Goal: Navigation & Orientation: Find specific page/section

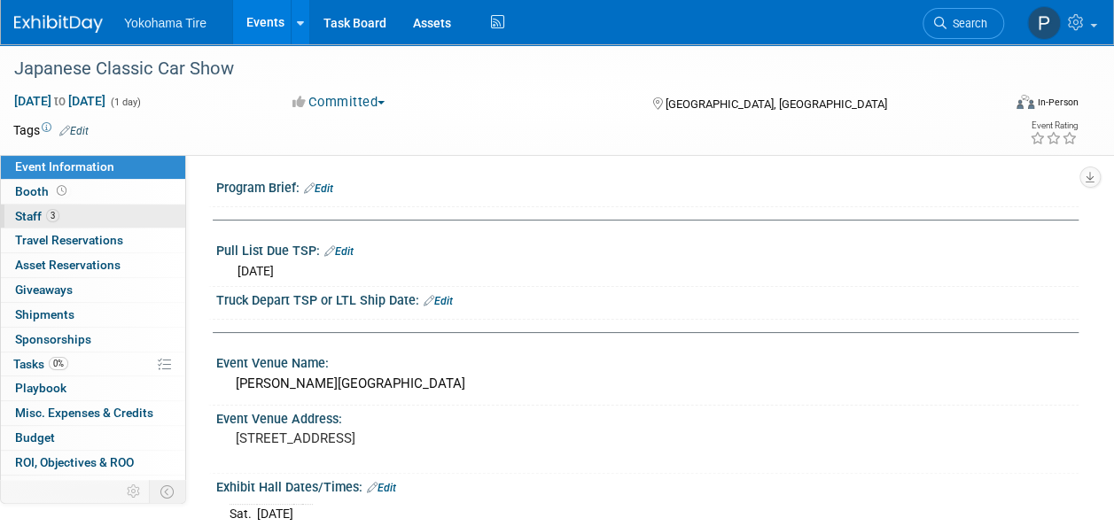
click at [47, 216] on span "3" at bounding box center [52, 215] width 13 height 13
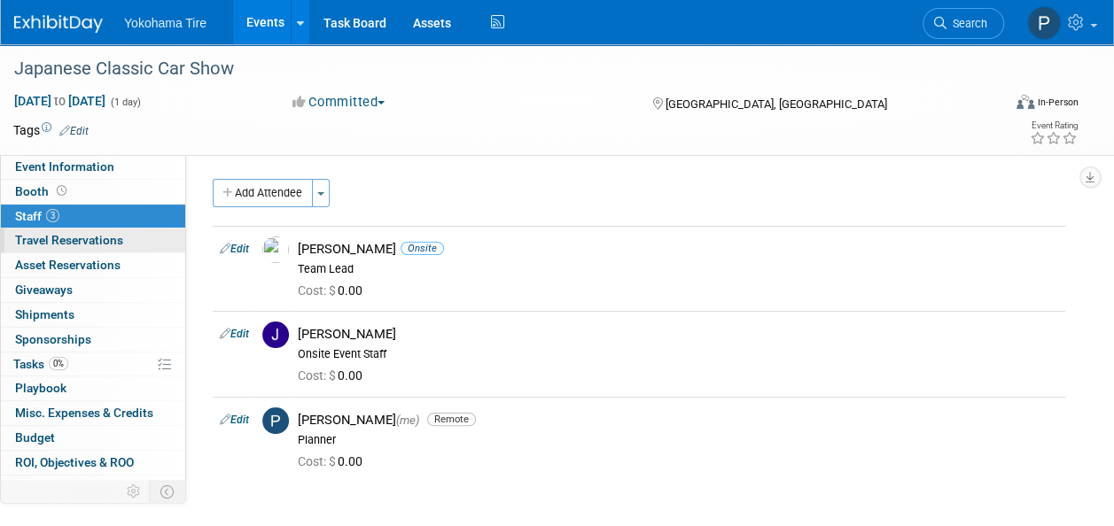
click at [76, 241] on span "Travel Reservations 0" at bounding box center [69, 240] width 108 height 14
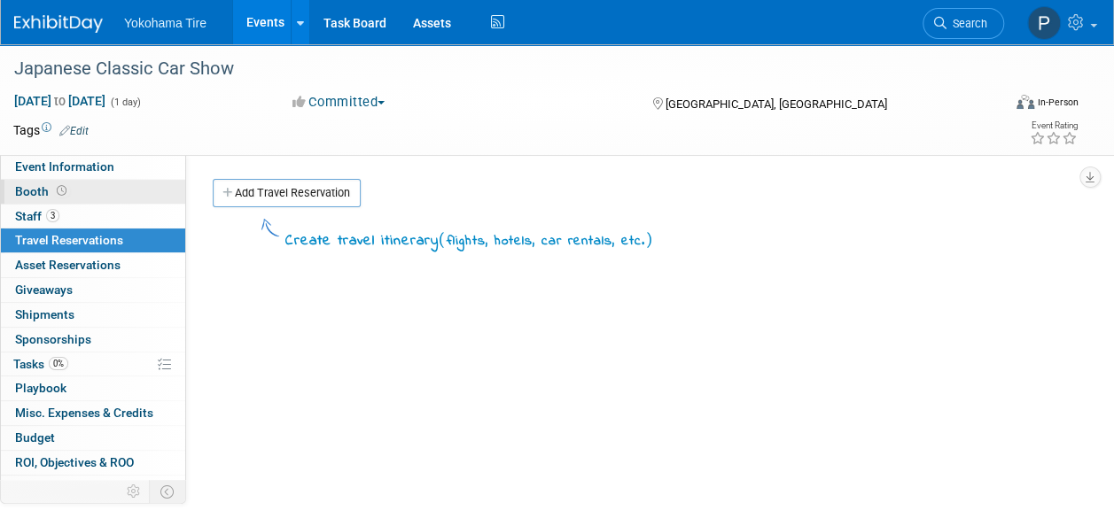
click at [78, 191] on link "Booth" at bounding box center [93, 192] width 184 height 24
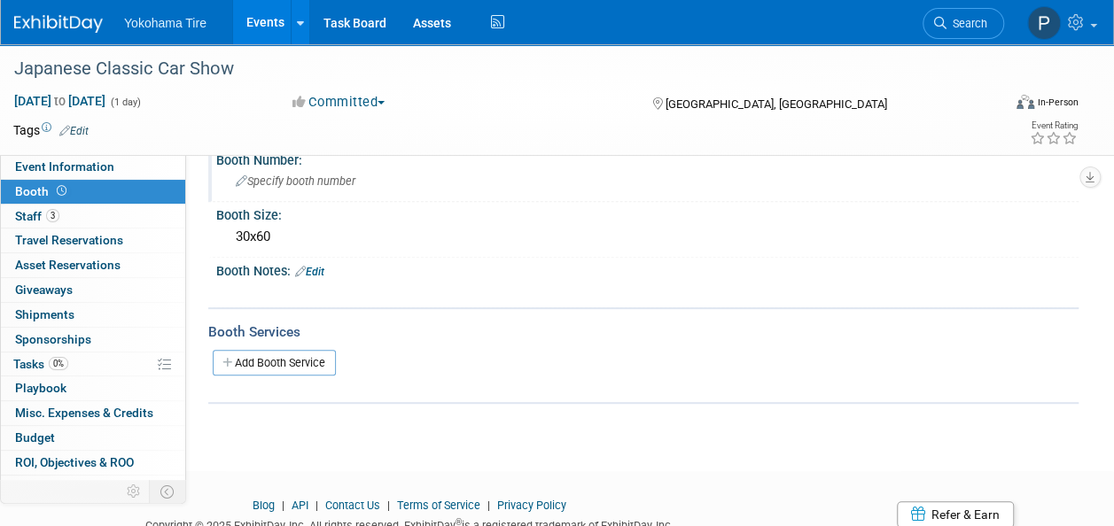
scroll to position [261, 0]
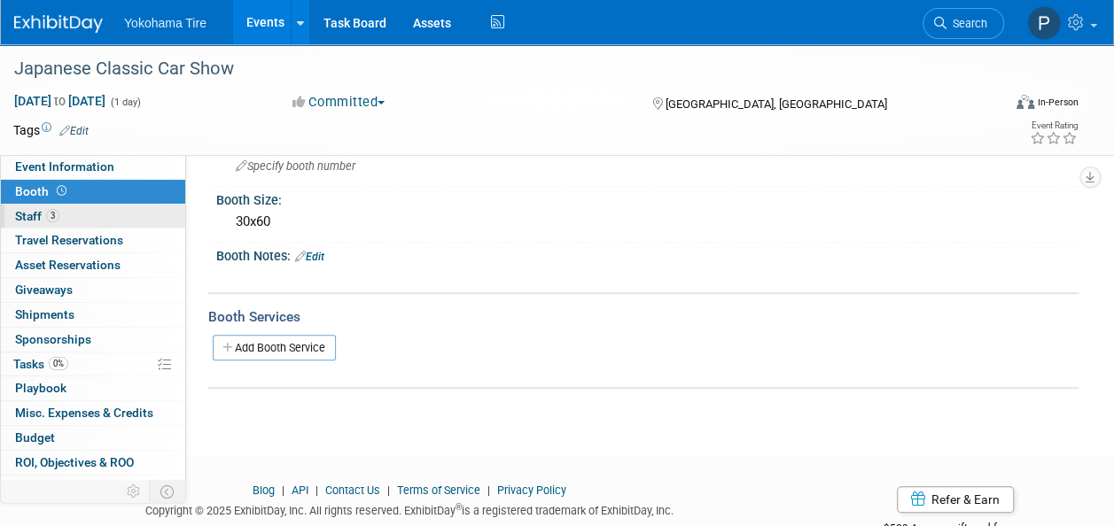
click at [96, 220] on link "3 Staff 3" at bounding box center [93, 217] width 184 height 24
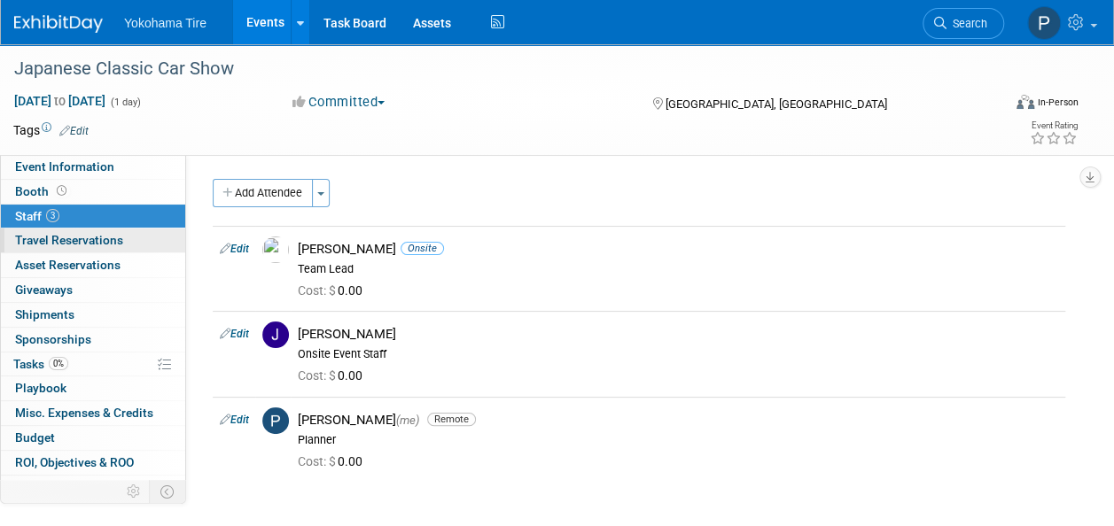
click at [94, 237] on span "Travel Reservations 0" at bounding box center [69, 240] width 108 height 14
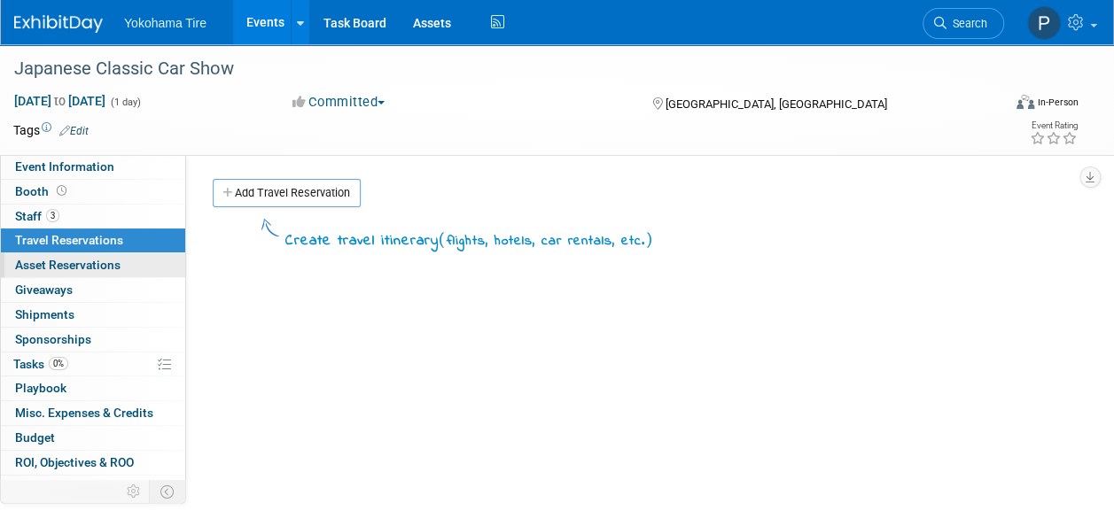
click at [103, 261] on span "Asset Reservations 0" at bounding box center [67, 265] width 105 height 14
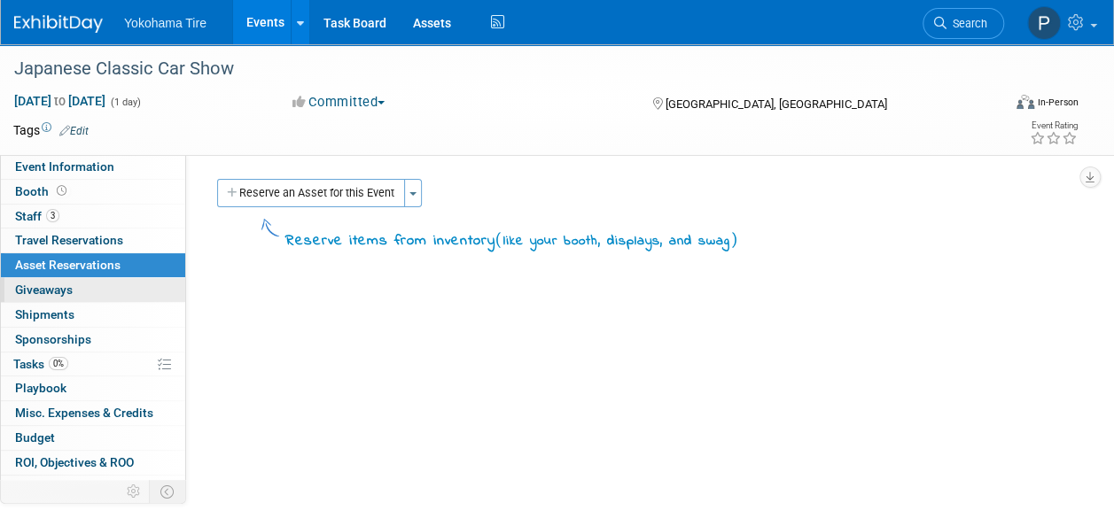
click at [101, 286] on link "0 Giveaways 0" at bounding box center [93, 290] width 184 height 24
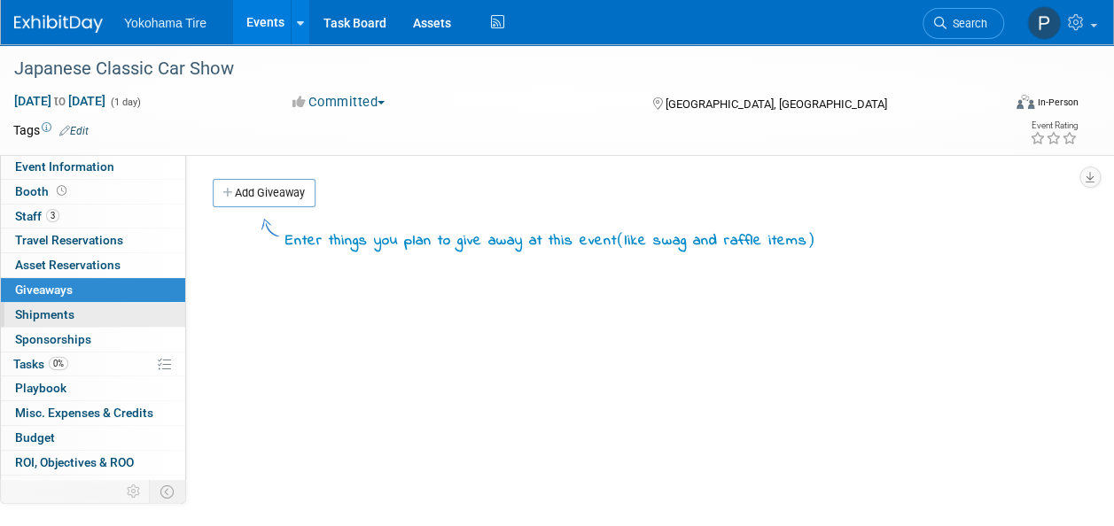
click at [92, 317] on link "0 Shipments 0" at bounding box center [93, 315] width 184 height 24
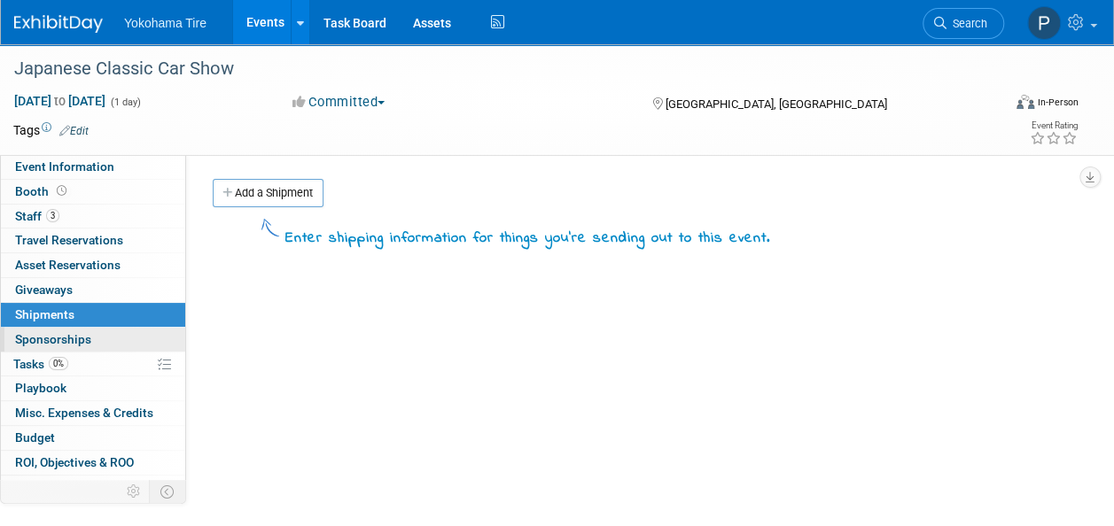
click at [91, 331] on link "0 Sponsorships 0" at bounding box center [93, 340] width 184 height 24
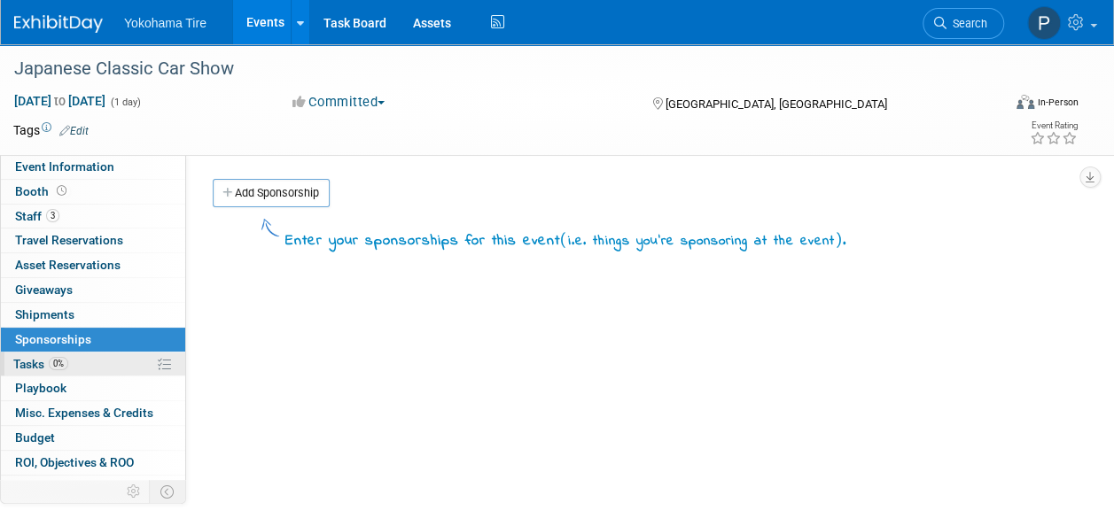
click at [91, 354] on link "0% Tasks 0%" at bounding box center [93, 365] width 184 height 24
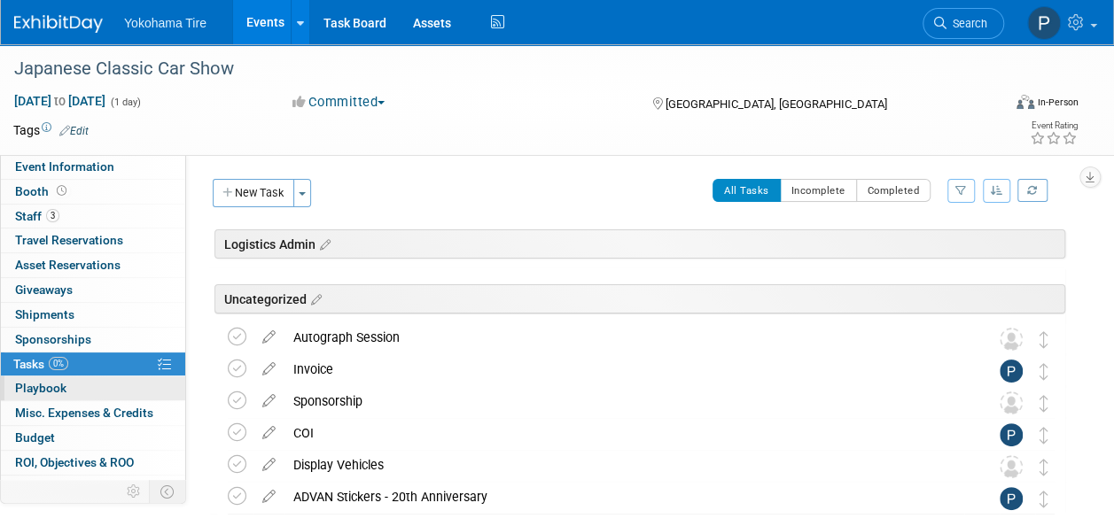
click at [91, 378] on link "0 Playbook 0" at bounding box center [93, 389] width 184 height 24
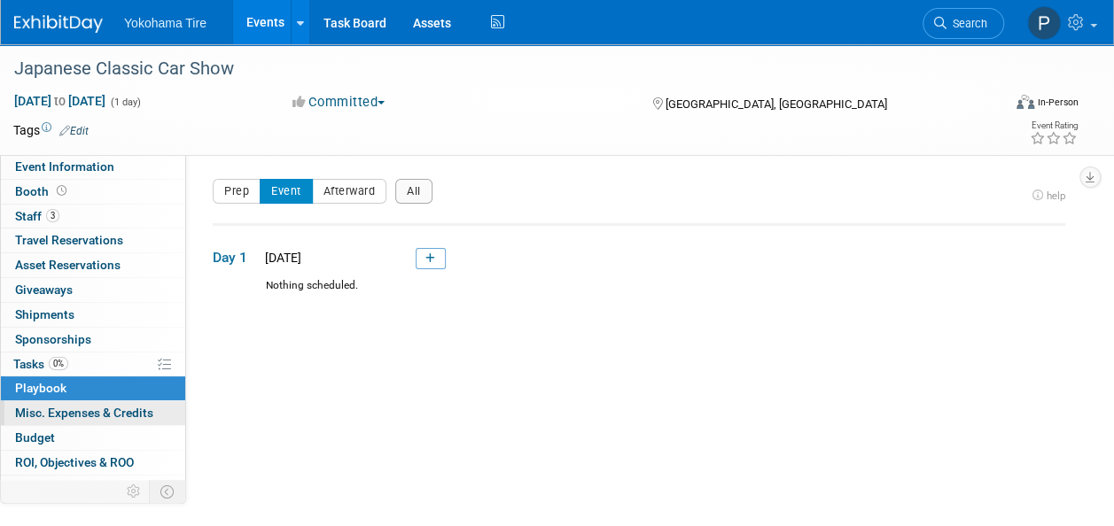
click at [92, 411] on span "Misc. Expenses & Credits 0" at bounding box center [84, 413] width 138 height 14
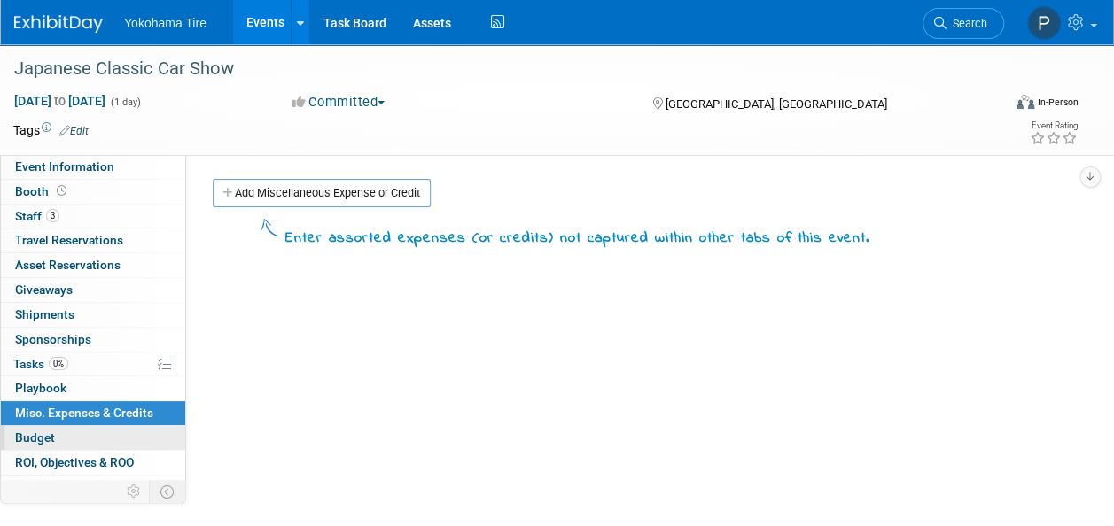
click at [94, 437] on link "Budget" at bounding box center [93, 438] width 184 height 24
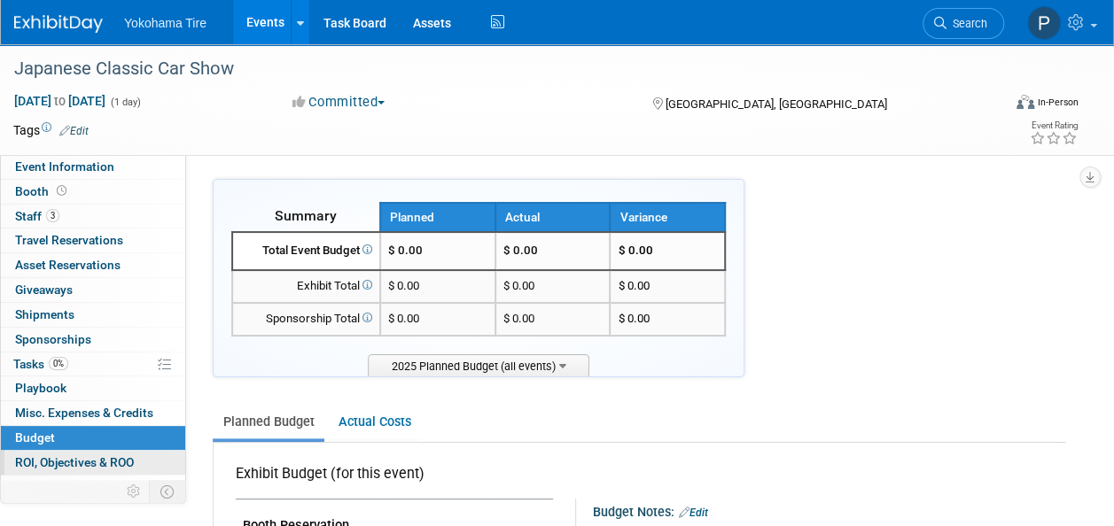
click at [101, 457] on span "ROI, Objectives & ROO 0" at bounding box center [74, 462] width 119 height 14
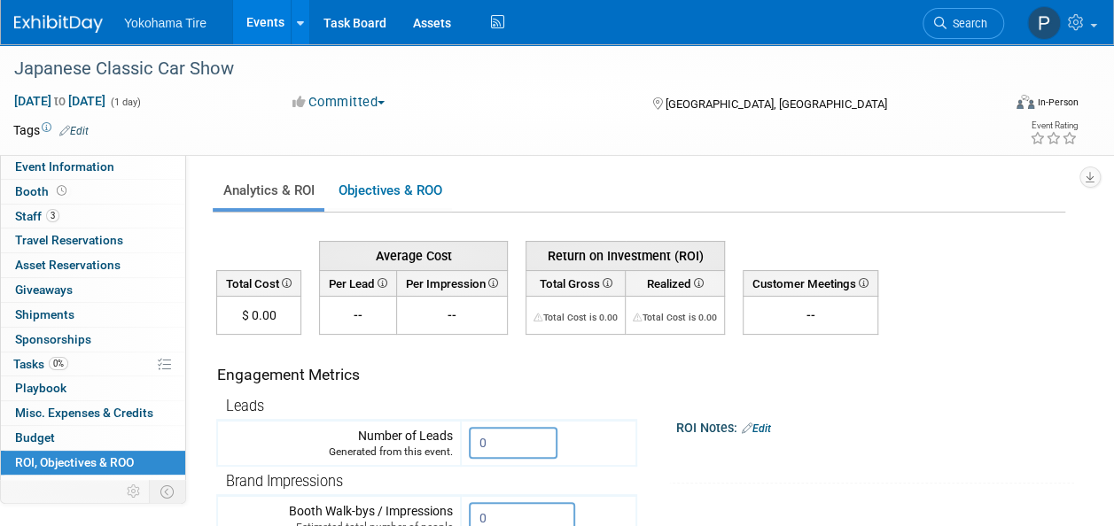
scroll to position [40, 0]
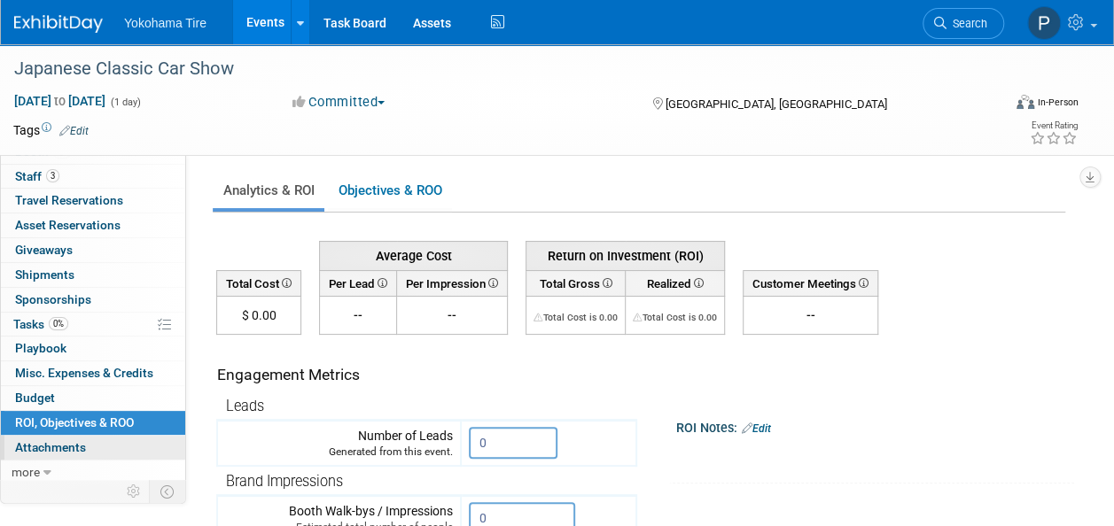
click at [93, 436] on link "0 Attachments 0" at bounding box center [93, 448] width 184 height 24
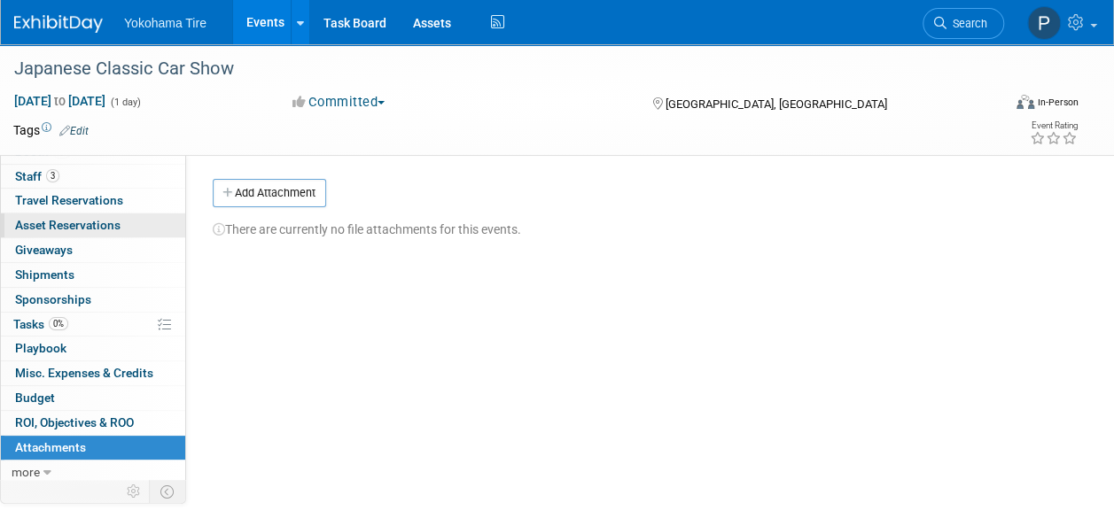
scroll to position [0, 0]
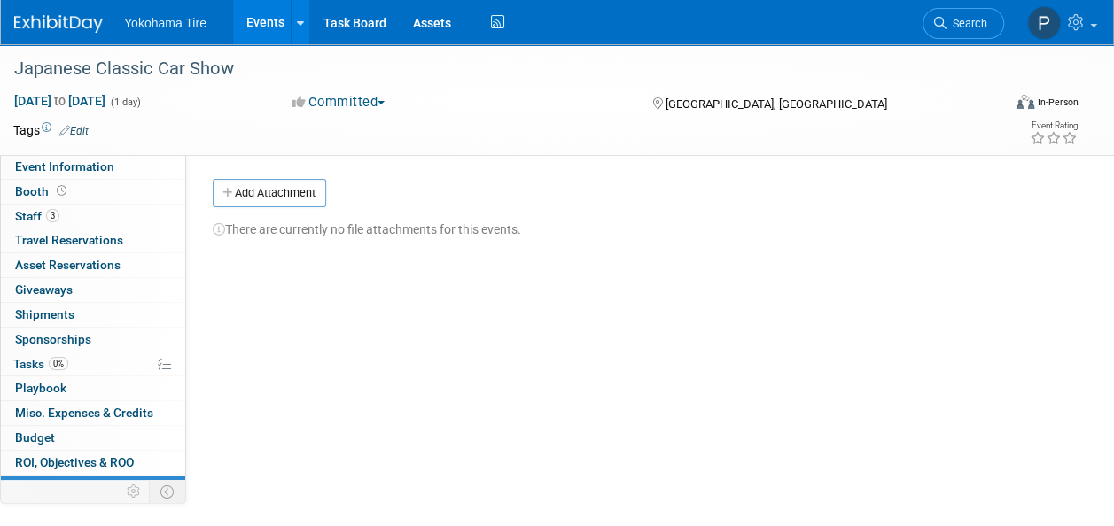
click at [73, 142] on div "Tags Edit Event Rating" at bounding box center [546, 134] width 1092 height 31
click at [75, 165] on span "Event Information" at bounding box center [64, 167] width 99 height 14
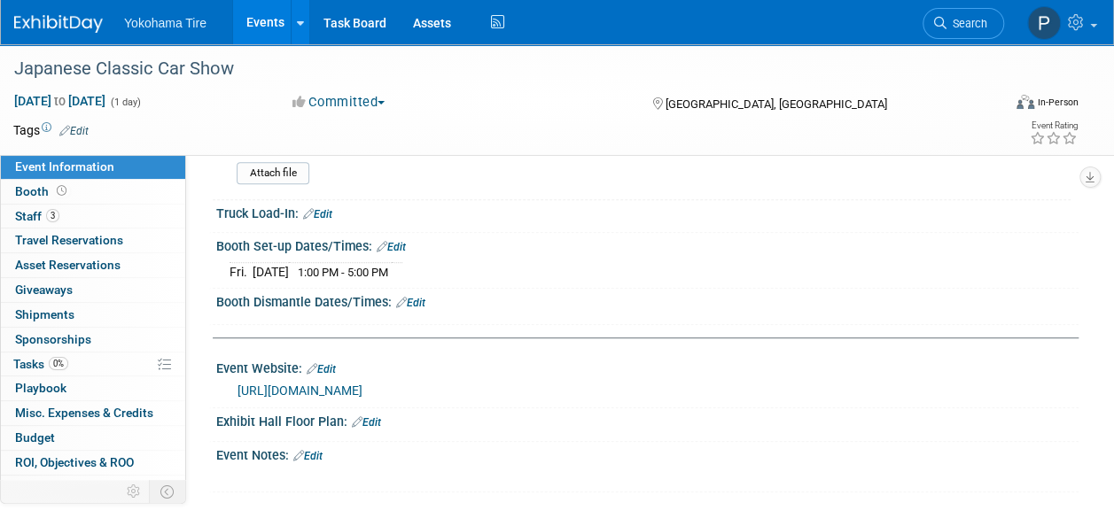
scroll to position [431, 0]
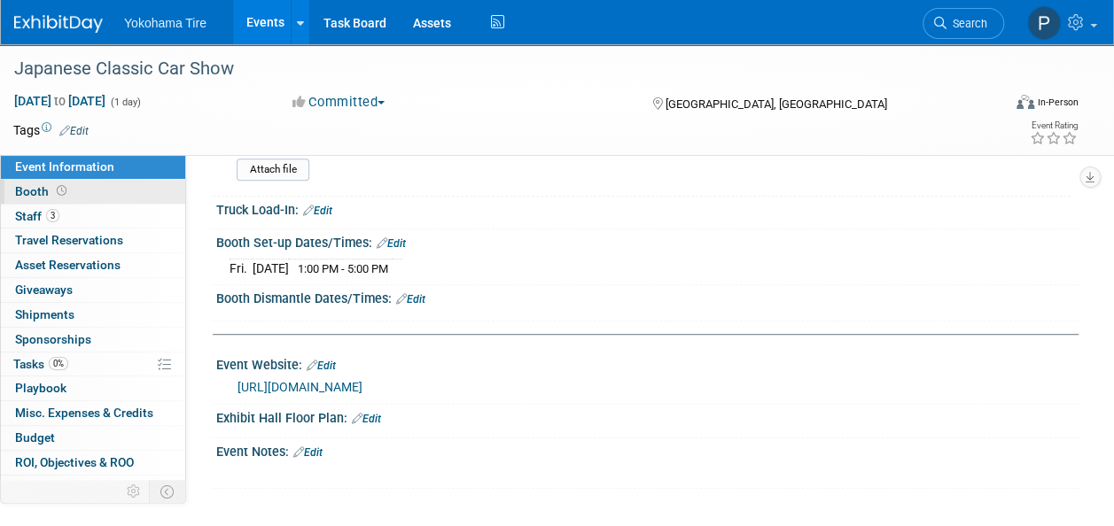
click at [87, 185] on link "Booth" at bounding box center [93, 192] width 184 height 24
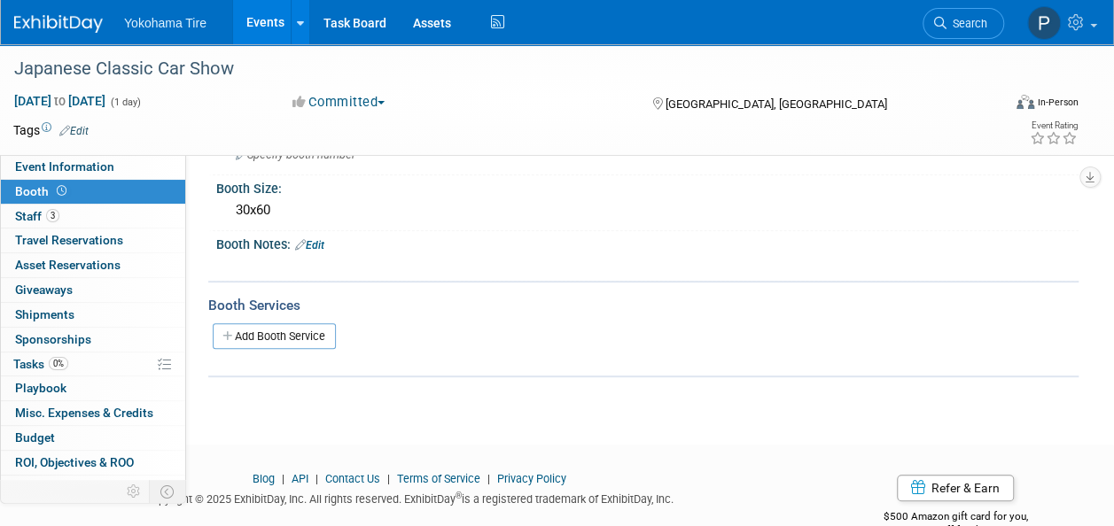
scroll to position [313, 0]
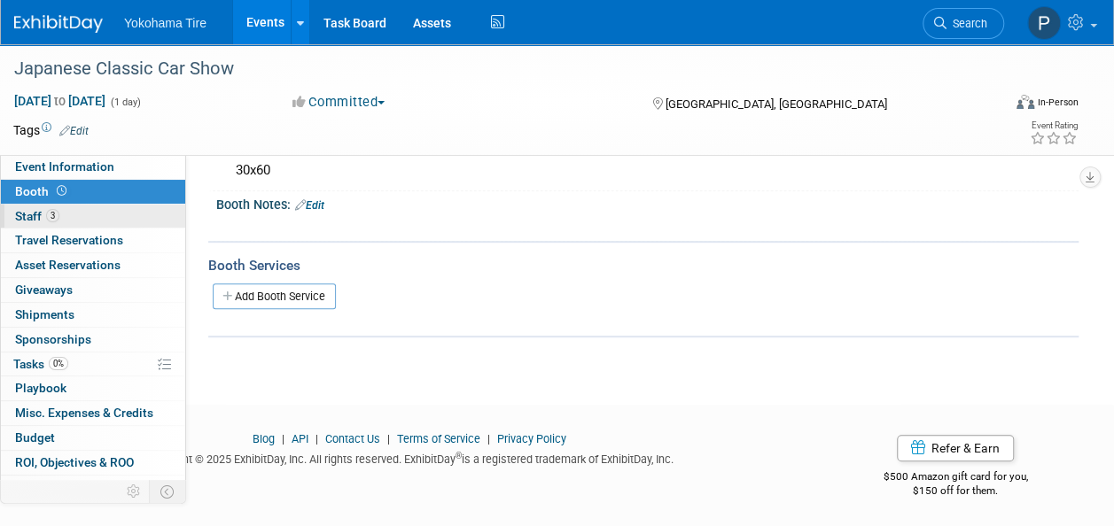
click at [68, 206] on link "3 Staff 3" at bounding box center [93, 217] width 184 height 24
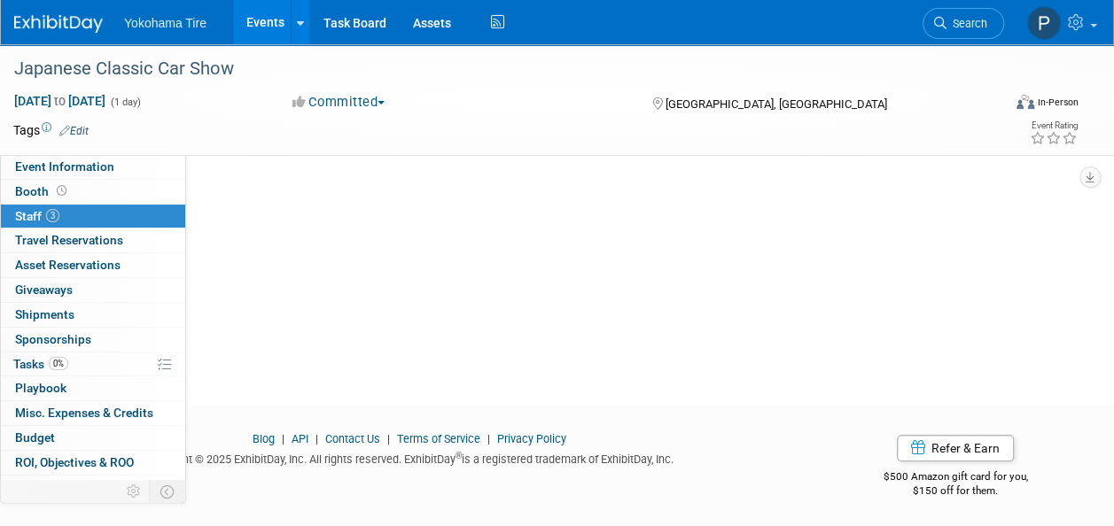
scroll to position [0, 0]
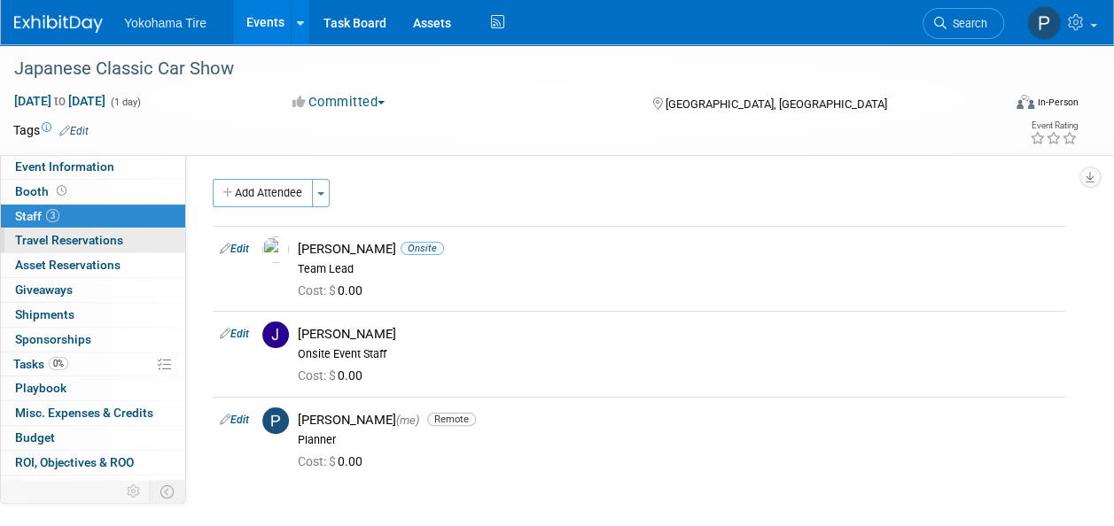
click at [71, 233] on span "Travel Reservations 0" at bounding box center [69, 240] width 108 height 14
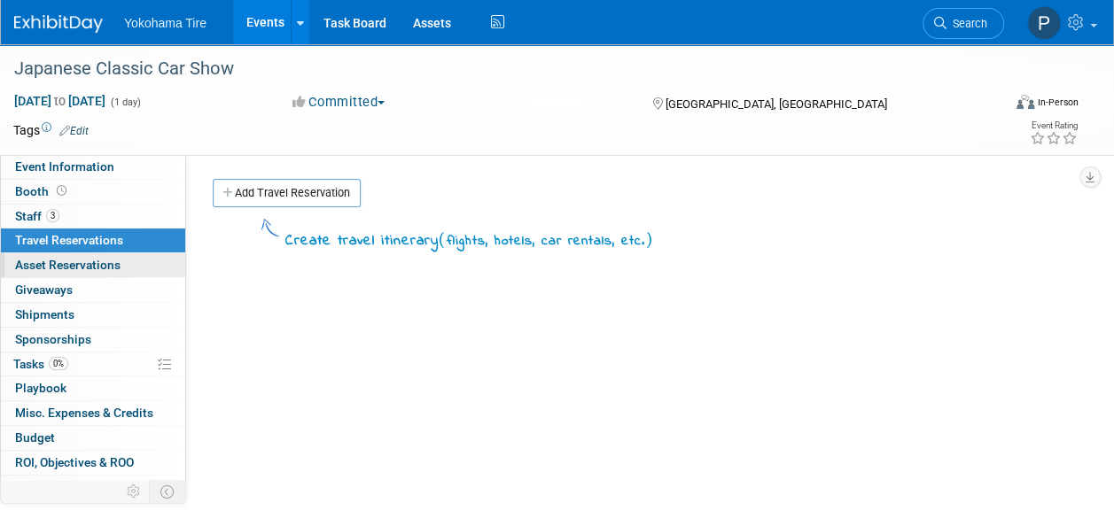
click at [87, 264] on span "Asset Reservations 0" at bounding box center [67, 265] width 105 height 14
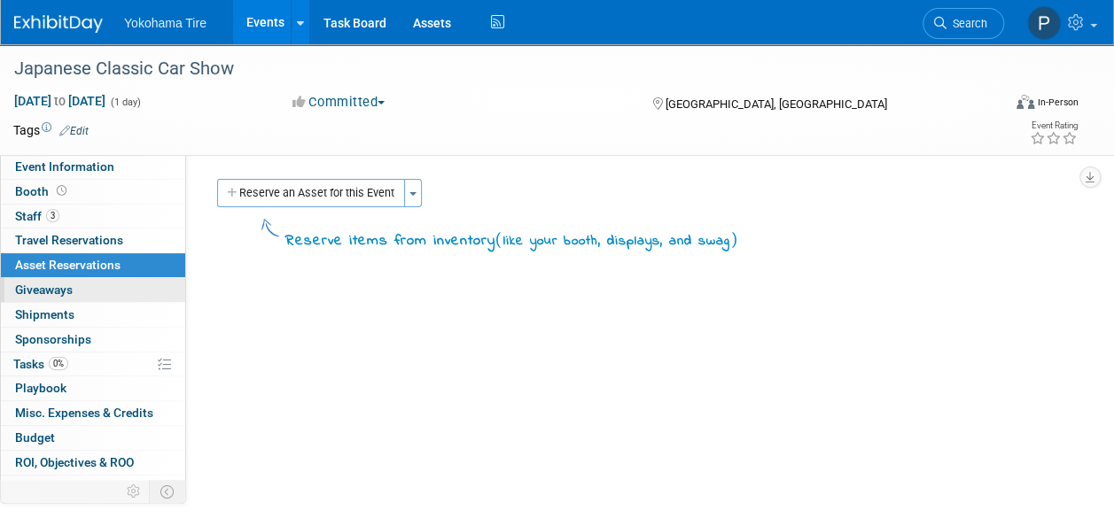
click at [90, 288] on link "0 Giveaways 0" at bounding box center [93, 290] width 184 height 24
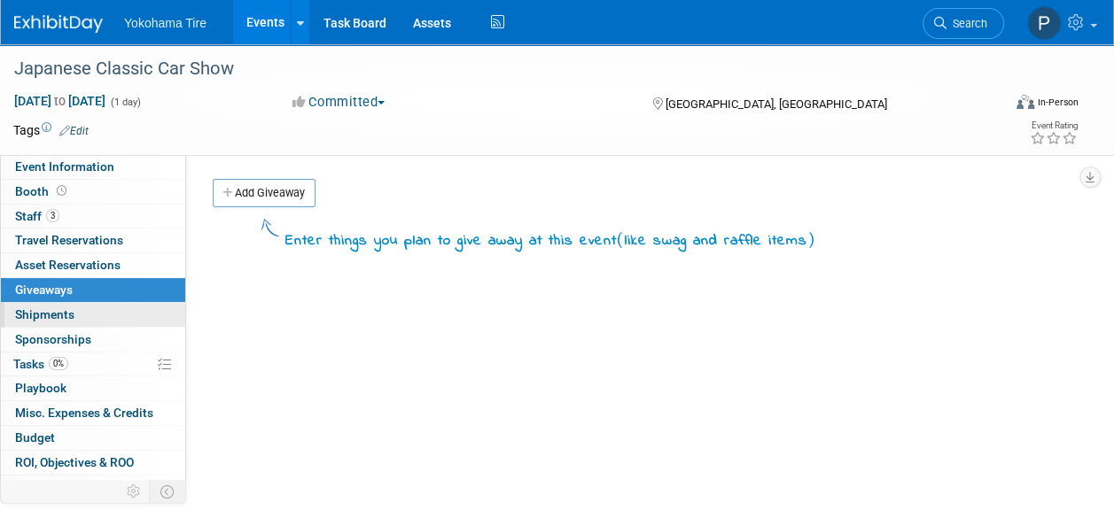
click at [90, 309] on link "0 Shipments 0" at bounding box center [93, 315] width 184 height 24
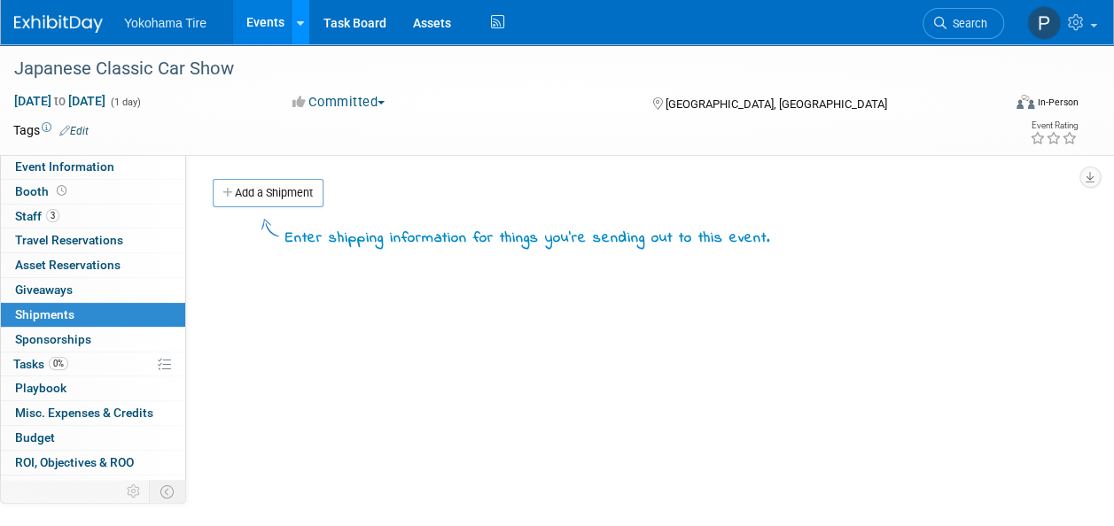
click at [300, 25] on icon at bounding box center [300, 24] width 7 height 12
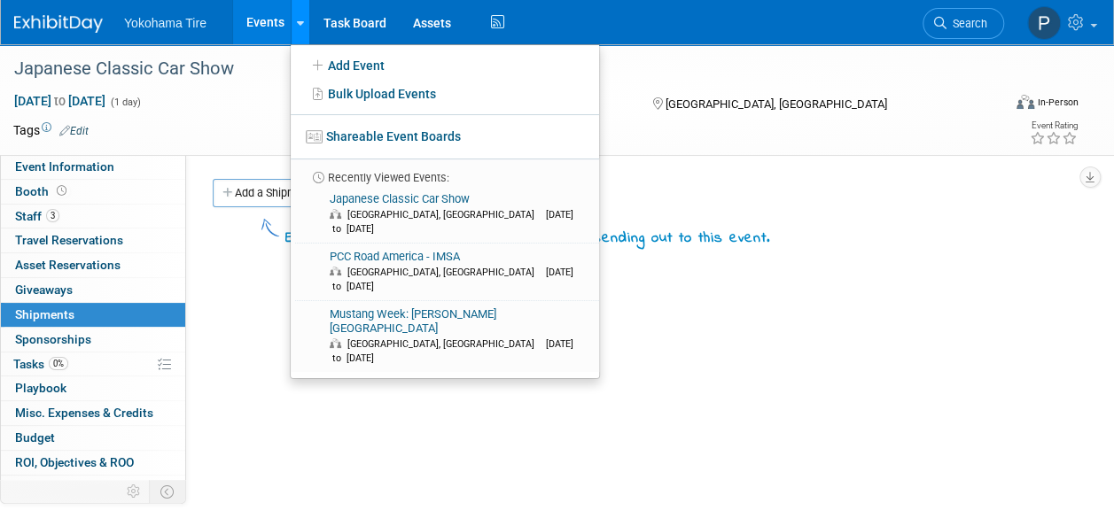
click at [297, 30] on div at bounding box center [300, 22] width 7 height 18
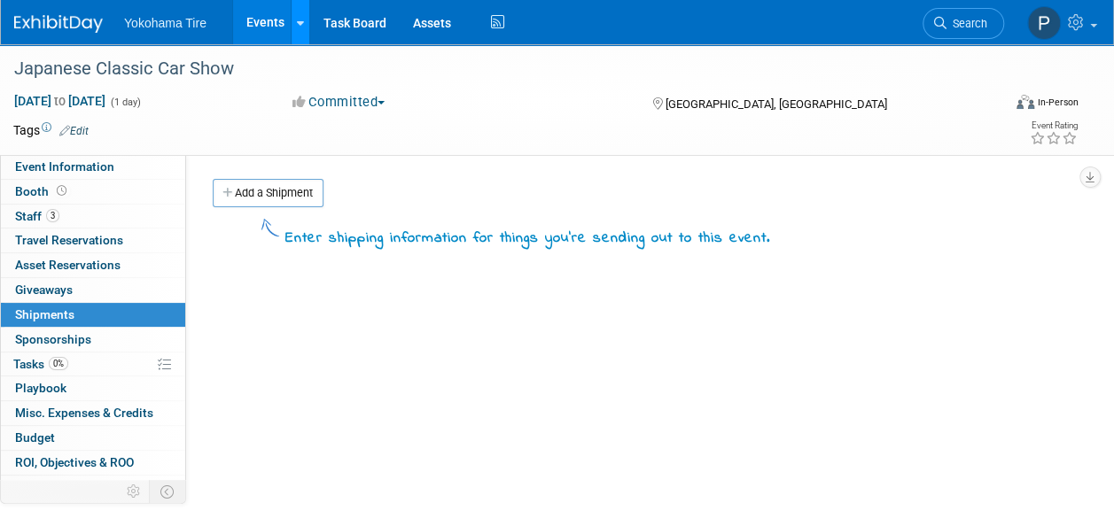
click at [297, 30] on div at bounding box center [300, 22] width 7 height 18
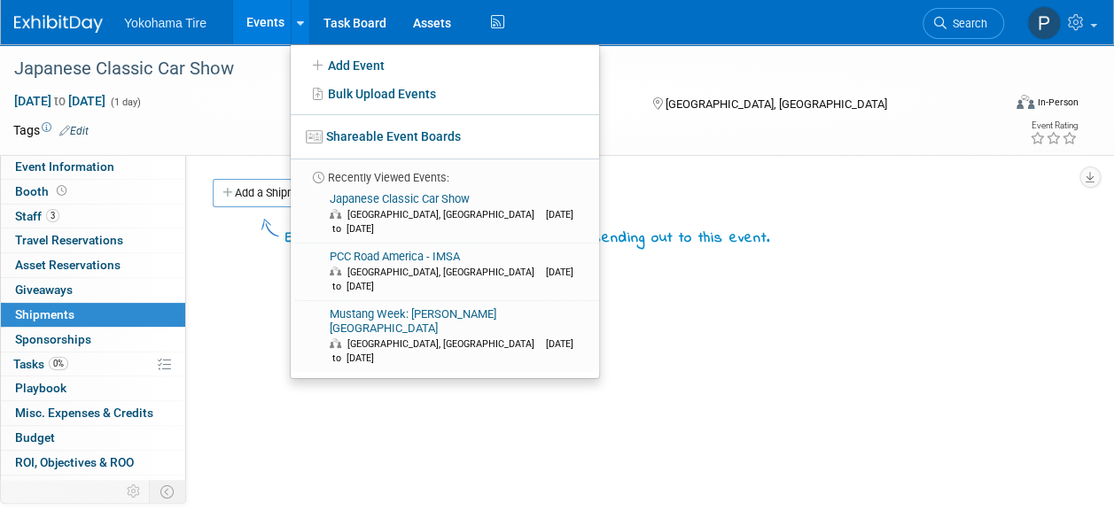
click at [270, 23] on link "Events" at bounding box center [265, 22] width 65 height 44
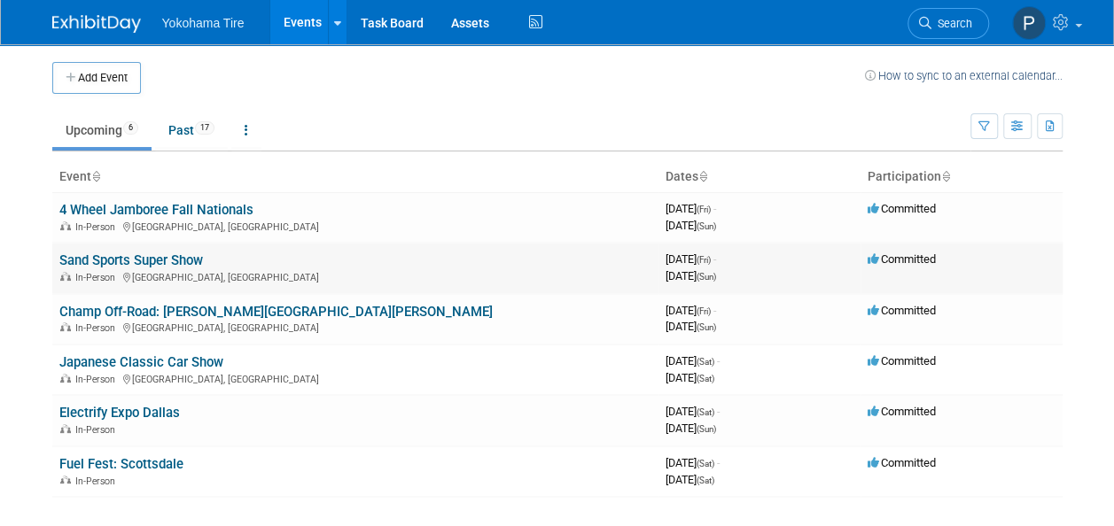
click at [188, 257] on link "Sand Sports Super Show" at bounding box center [131, 261] width 144 height 16
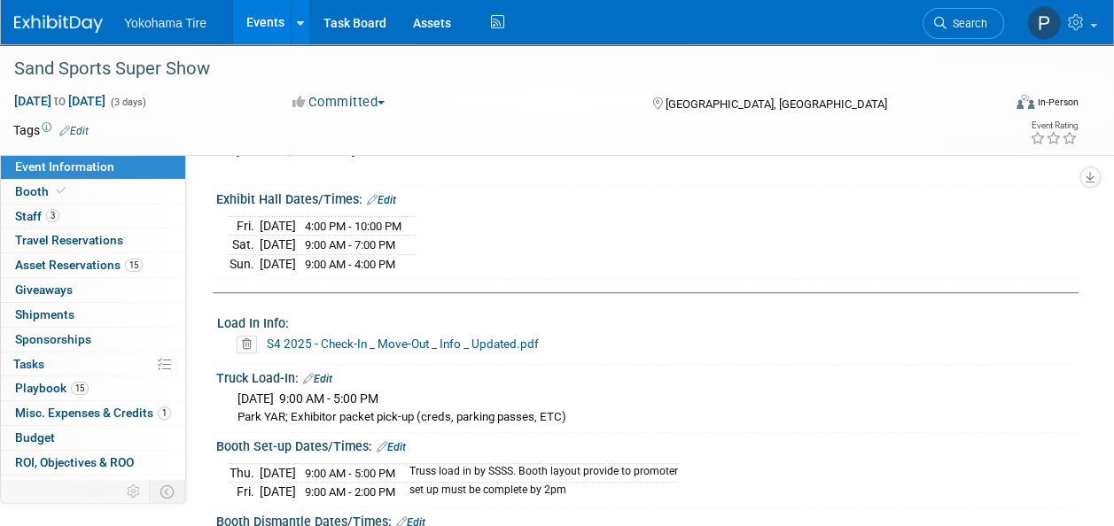
scroll to position [283, 0]
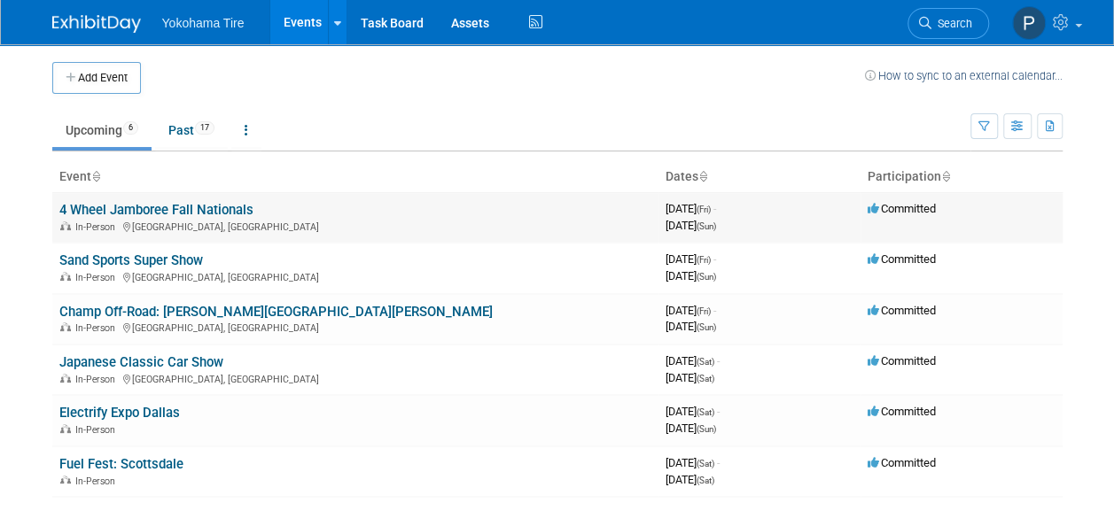
click at [158, 214] on link "4 Wheel Jamboree Fall Nationals" at bounding box center [156, 210] width 194 height 16
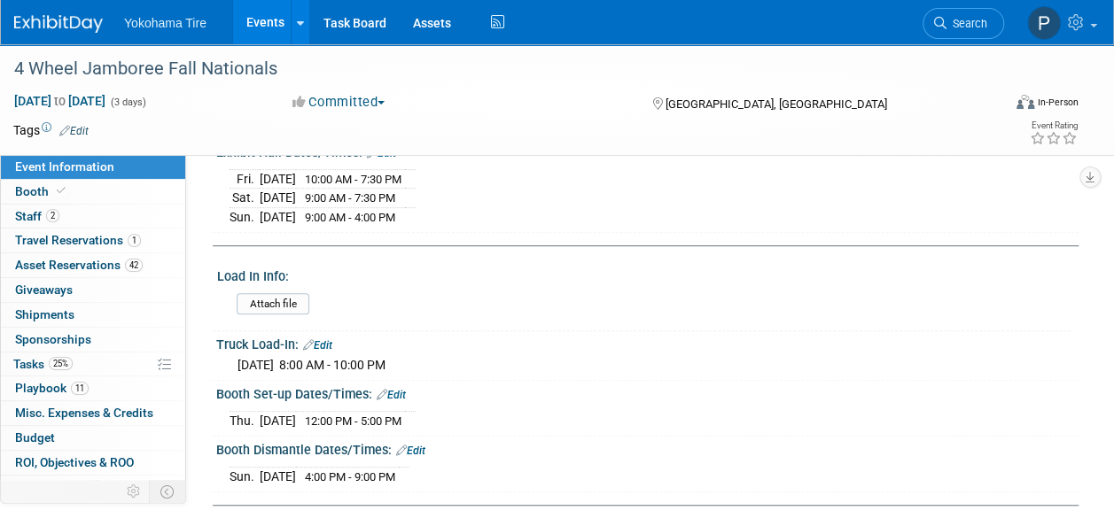
scroll to position [352, 0]
click at [297, 25] on icon at bounding box center [300, 24] width 7 height 12
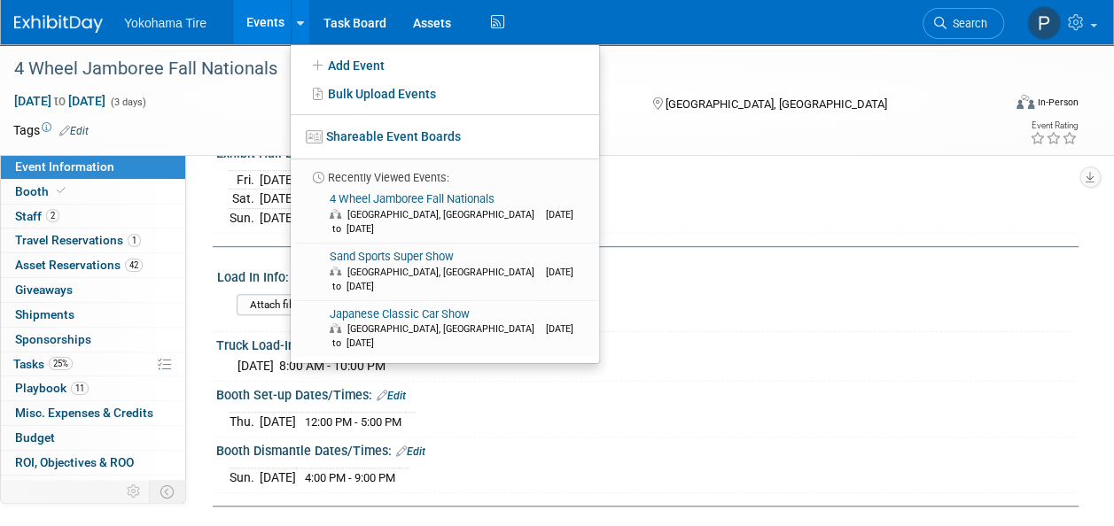
click at [275, 22] on link "Events" at bounding box center [265, 22] width 65 height 44
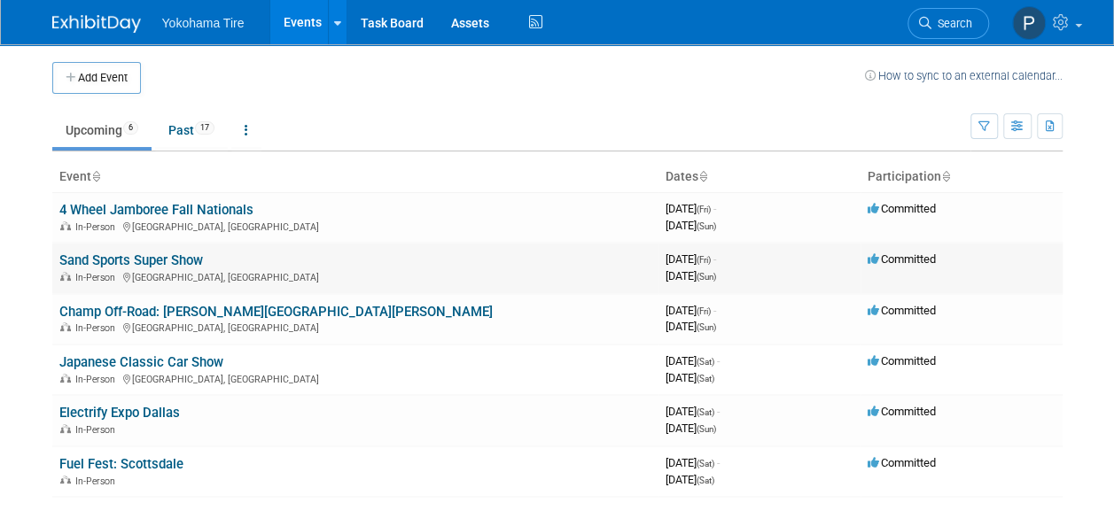
click at [122, 255] on link "Sand Sports Super Show" at bounding box center [131, 261] width 144 height 16
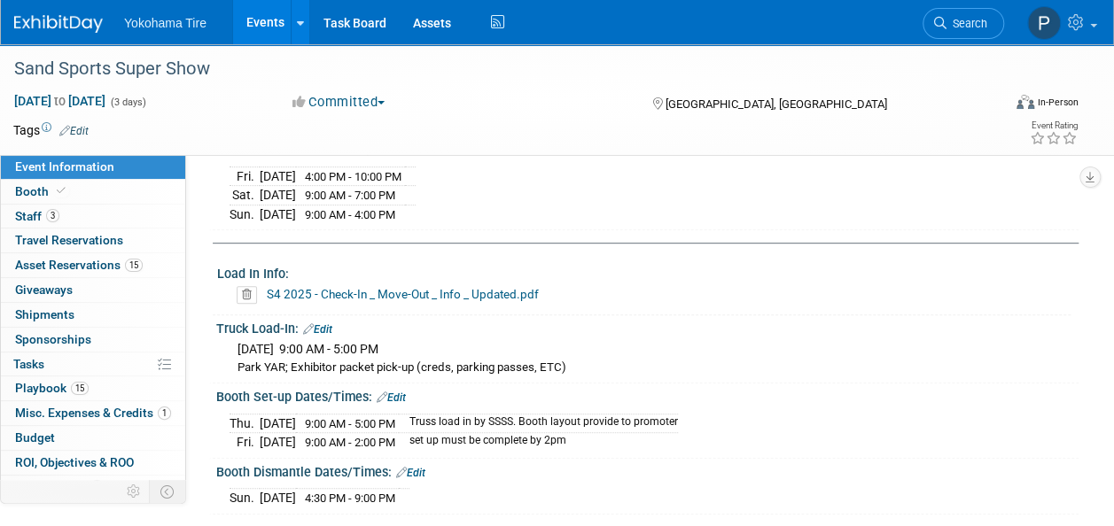
scroll to position [337, 0]
